Goal: Task Accomplishment & Management: Complete application form

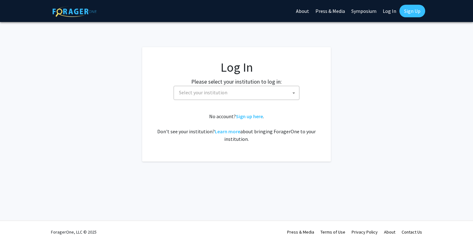
select select
click at [239, 95] on span "Select your institution" at bounding box center [238, 92] width 123 height 13
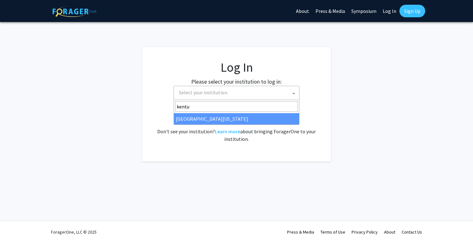
type input "kentu"
select select "13"
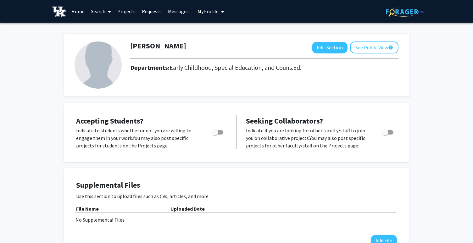
click at [123, 10] on link "Projects" at bounding box center [126, 11] width 25 height 22
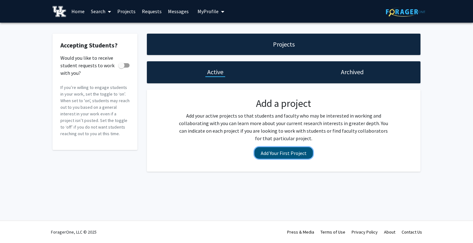
click at [290, 153] on button "Add Your First Project" at bounding box center [284, 153] width 59 height 12
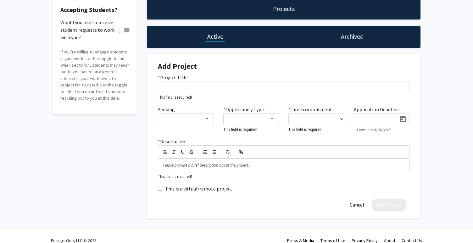
scroll to position [44, 0]
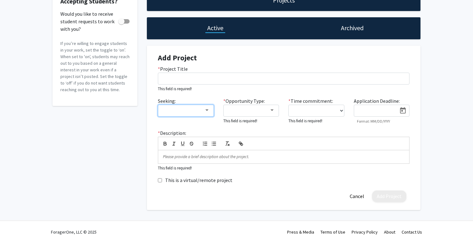
click at [205, 110] on div at bounding box center [207, 110] width 6 height 5
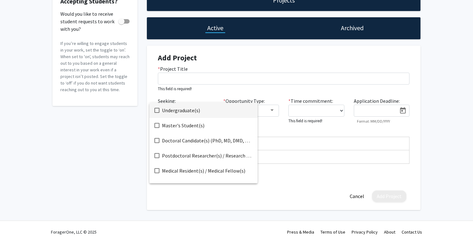
click at [208, 99] on div at bounding box center [236, 121] width 473 height 243
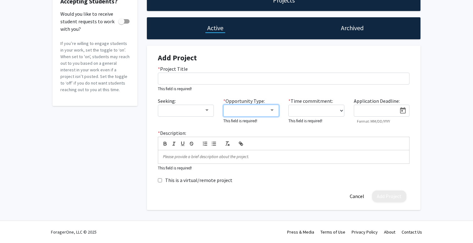
click at [266, 112] on div at bounding box center [249, 111] width 42 height 8
click at [272, 88] on div at bounding box center [236, 121] width 473 height 243
click at [251, 113] on div at bounding box center [249, 111] width 42 height 8
click at [251, 113] on span "Paid" at bounding box center [255, 110] width 55 height 15
click at [314, 108] on div at bounding box center [236, 121] width 473 height 243
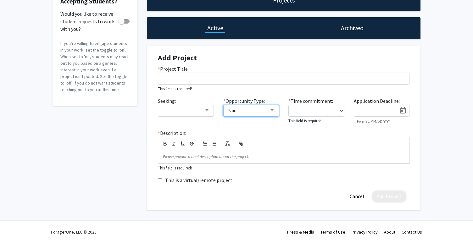
click at [267, 109] on div "Paid" at bounding box center [249, 111] width 42 height 8
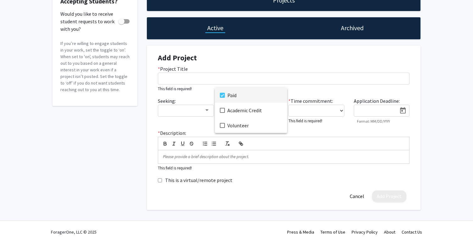
click at [223, 98] on mat-pseudo-checkbox at bounding box center [222, 95] width 5 height 5
click at [303, 111] on div at bounding box center [236, 121] width 473 height 243
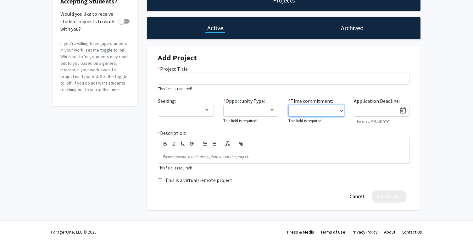
click at [303, 111] on select "0 - 5 hours/week 5 - 10 hours/week 10 - 15 hours/week 15 - 20 hours/week 20 - 3…" at bounding box center [317, 111] width 56 height 12
